Goal: Task Accomplishment & Management: Complete application form

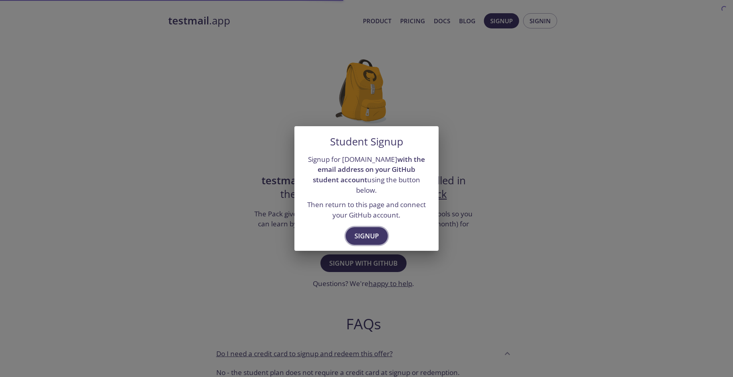
click at [366, 230] on span "Signup" at bounding box center [367, 235] width 24 height 11
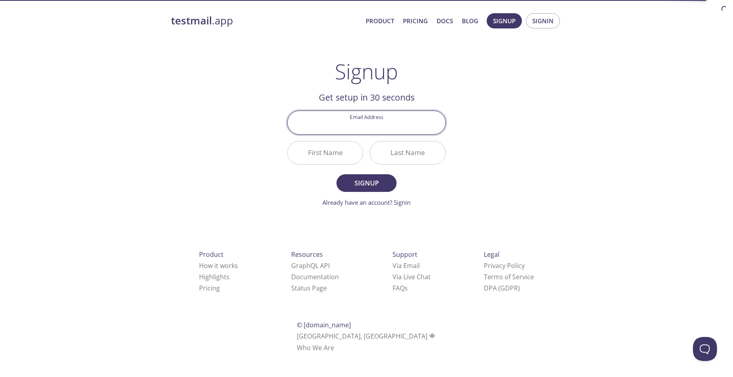
click at [375, 124] on input "Email Address" at bounding box center [367, 122] width 158 height 23
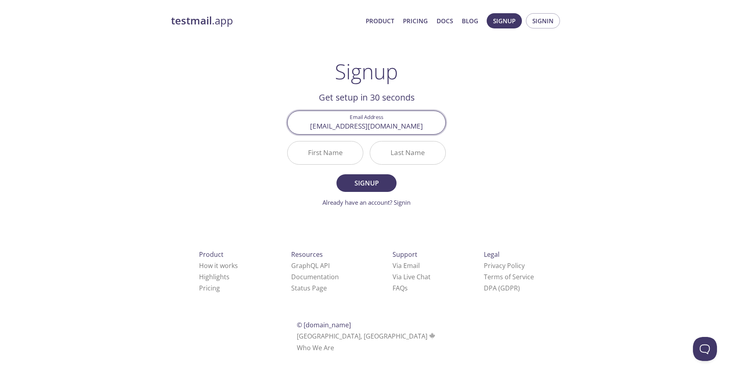
type input "[EMAIL_ADDRESS][DOMAIN_NAME]"
click at [324, 155] on input "First Name" at bounding box center [325, 152] width 75 height 23
type input "Raouf"
click at [400, 161] on input "Last Name" at bounding box center [407, 152] width 75 height 23
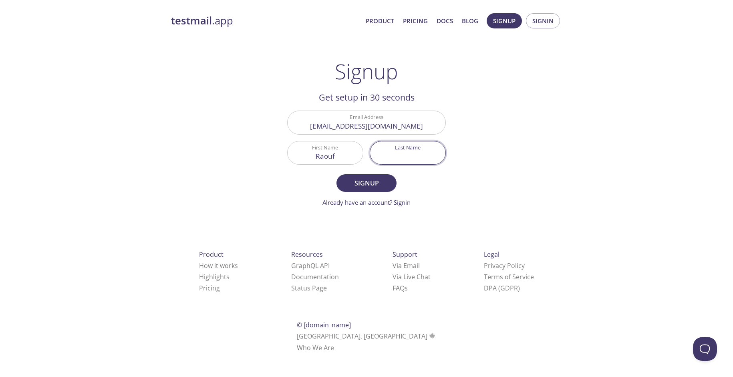
click at [405, 158] on input "Last Name" at bounding box center [407, 152] width 75 height 23
click at [427, 155] on input "[PERSON_NAME]" at bounding box center [407, 152] width 75 height 23
type input "[PERSON_NAME]"
click at [317, 157] on input "Raouf" at bounding box center [325, 152] width 75 height 23
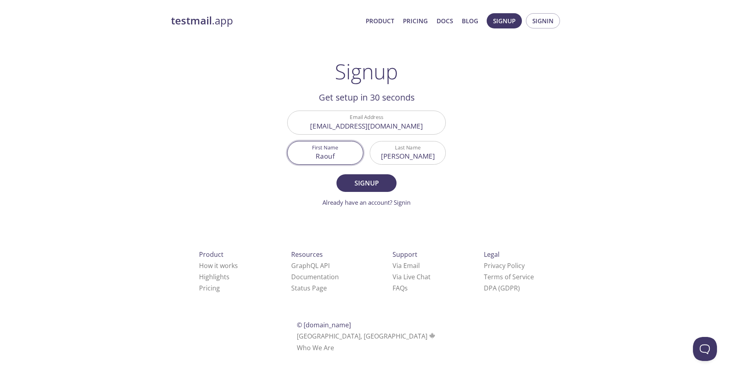
click at [315, 159] on input "Raouf" at bounding box center [325, 152] width 75 height 23
type input "AbdelRaouf"
click at [347, 176] on button "Signup" at bounding box center [367, 183] width 60 height 18
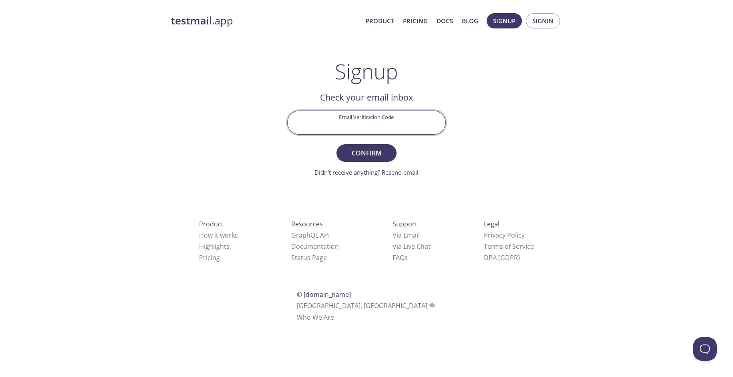
click at [393, 119] on input "Email Verification Code" at bounding box center [367, 122] width 158 height 23
click at [410, 172] on link "Didn't receive anything? Resend email" at bounding box center [367, 172] width 104 height 8
click at [392, 122] on input "Email Verification Code" at bounding box center [367, 122] width 158 height 23
click at [371, 173] on link "Email resent. Check again!" at bounding box center [367, 172] width 72 height 8
click at [382, 125] on input "Email Verification Code" at bounding box center [367, 122] width 158 height 23
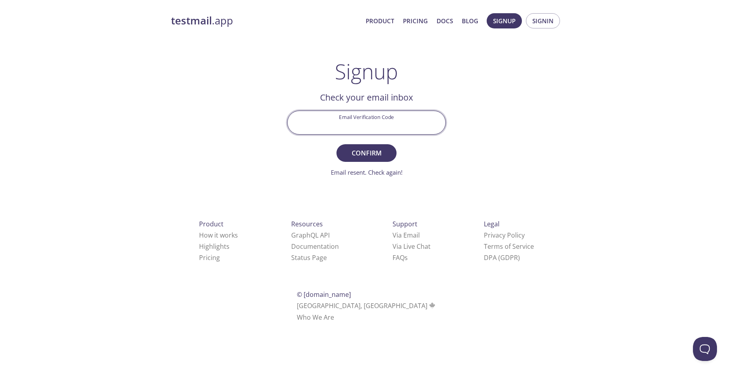
paste input "Q4A9LG2"
type input "Q4A9LG2"
click at [381, 157] on span "Confirm" at bounding box center [366, 152] width 42 height 11
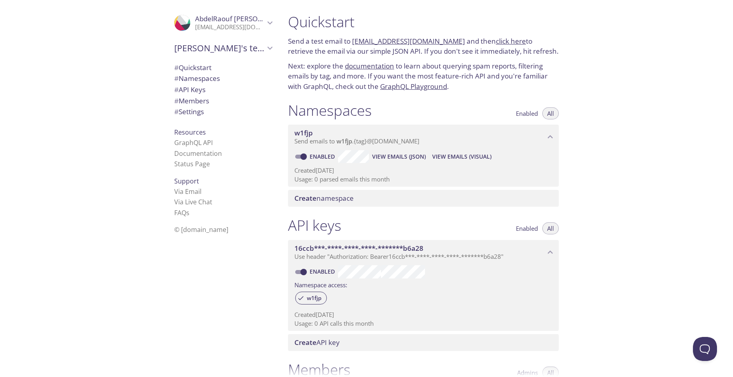
click at [309, 133] on span "w1fjp" at bounding box center [304, 132] width 18 height 9
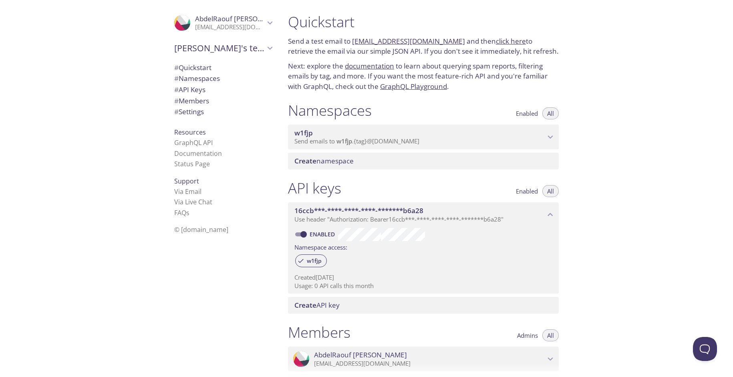
click at [312, 133] on span "w1fjp" at bounding box center [304, 132] width 18 height 9
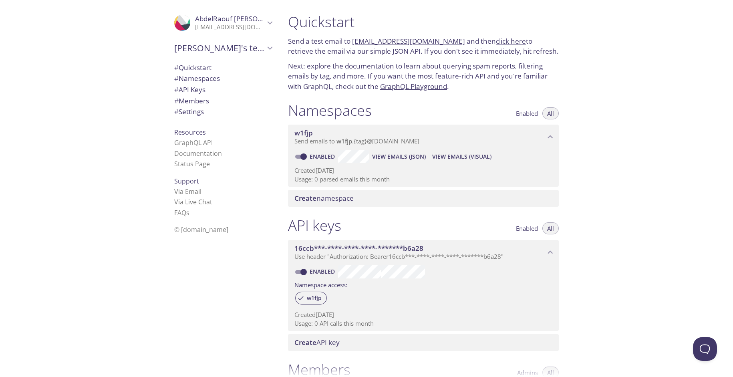
click at [325, 135] on span "w1fjp" at bounding box center [420, 133] width 251 height 9
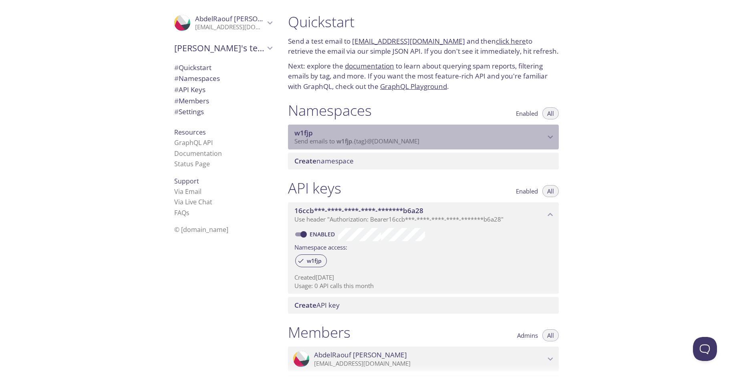
click at [325, 135] on span "w1fjp" at bounding box center [420, 133] width 251 height 9
